Goal: Task Accomplishment & Management: Complete application form

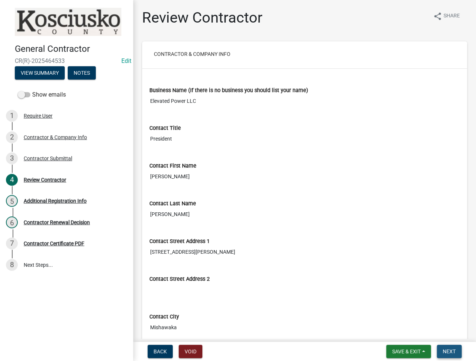
click at [444, 353] on span "Next" at bounding box center [448, 351] width 13 height 6
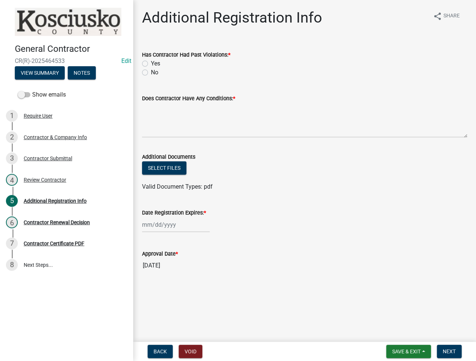
click at [145, 75] on div "No" at bounding box center [304, 72] width 325 height 9
click at [141, 72] on div "Has Contractor Had Past Violations: * Yes No" at bounding box center [304, 58] width 336 height 35
click at [151, 75] on label "No" at bounding box center [154, 72] width 7 height 9
click at [151, 73] on input "No" at bounding box center [153, 70] width 5 height 5
radio input "true"
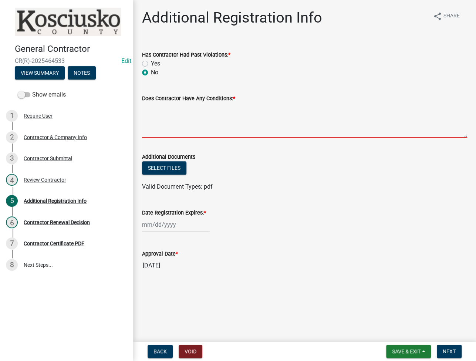
click at [180, 123] on textarea "Does Contractor Have Any Conditions: *" at bounding box center [304, 120] width 325 height 35
type textarea "none"
click at [159, 228] on div at bounding box center [176, 224] width 68 height 15
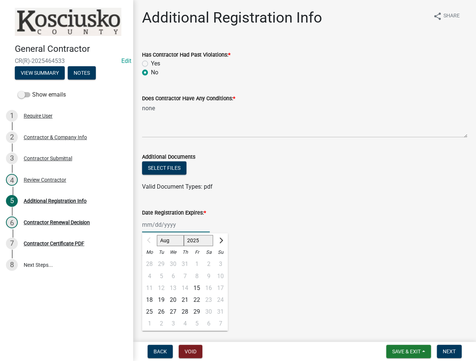
click at [193, 239] on select "2025 2026 2027 2028 2029 2030 2031 2032 2033 2034 2035 2036 2037 2038 2039 2040…" at bounding box center [199, 240] width 30 height 11
select select "2026"
click at [184, 235] on select "2025 2026 2027 2028 2029 2030 2031 2032 2033 2034 2035 2036 2037 2038 2039 2040…" at bounding box center [199, 240] width 30 height 11
click at [147, 300] on div "17" at bounding box center [149, 299] width 12 height 12
type input "[DATE]"
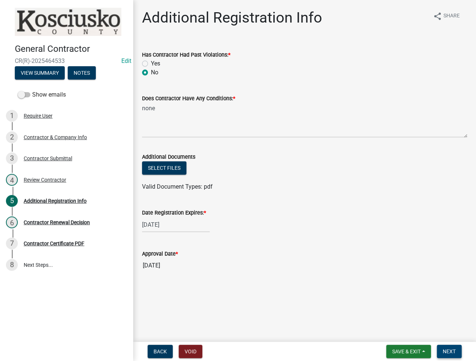
click at [446, 352] on span "Next" at bounding box center [448, 351] width 13 height 6
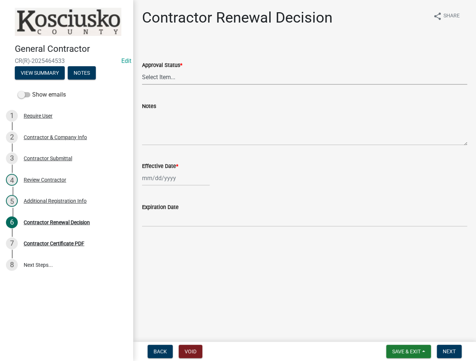
click at [223, 80] on select "Select Item... Approved Denied" at bounding box center [304, 76] width 325 height 15
click at [142, 69] on select "Select Item... Approved Denied" at bounding box center [304, 76] width 325 height 15
select select "30db8998-795d-4bbe-8e49-f1ade8865815"
click at [159, 170] on div "Effective Date *" at bounding box center [304, 165] width 325 height 9
click at [157, 179] on div at bounding box center [176, 177] width 68 height 15
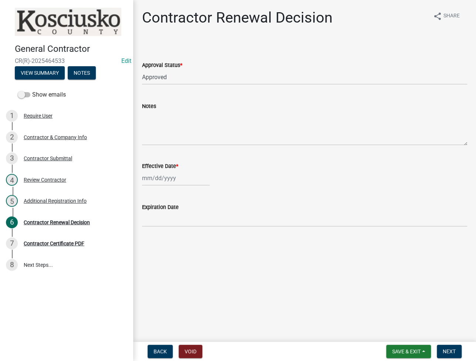
select select "8"
select select "2025"
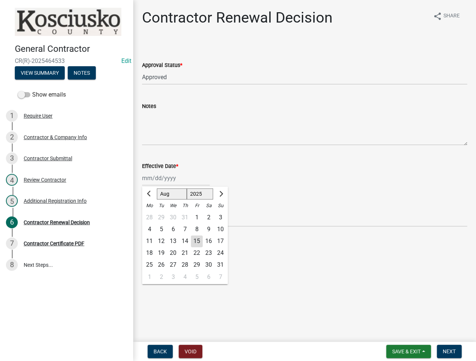
click at [201, 235] on div "15" at bounding box center [197, 241] width 12 height 12
type input "[DATE]"
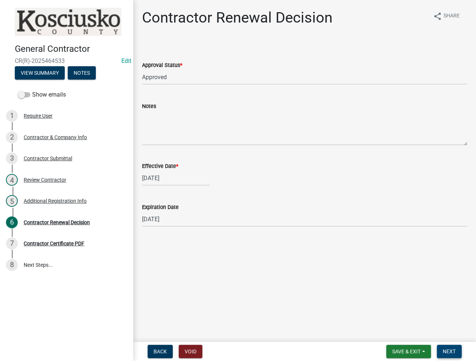
click at [446, 352] on span "Next" at bounding box center [448, 351] width 13 height 6
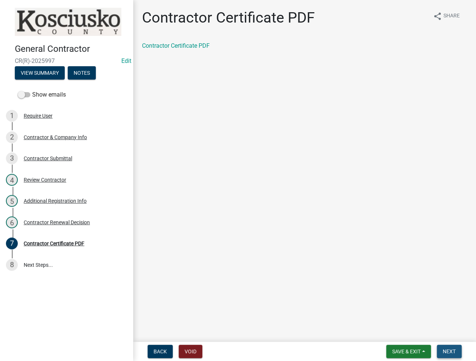
click at [446, 352] on span "Next" at bounding box center [448, 351] width 13 height 6
